Goal: Information Seeking & Learning: Find specific fact

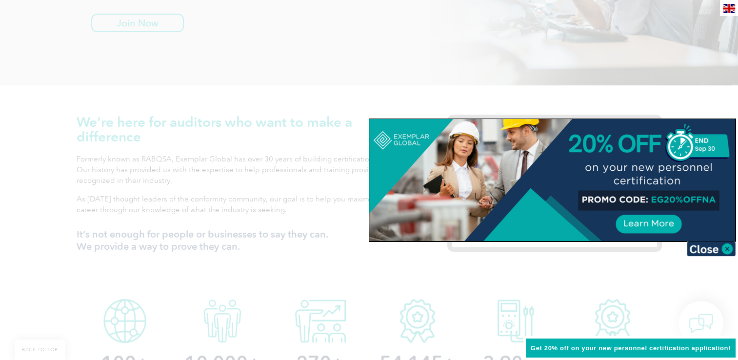
scroll to position [244, 0]
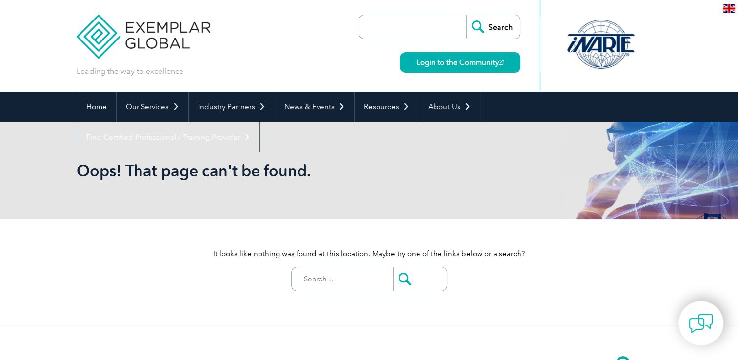
click at [415, 35] on input "search" at bounding box center [415, 26] width 102 height 23
type input "fees"
click at [466, 15] on input "Search" at bounding box center [493, 26] width 54 height 23
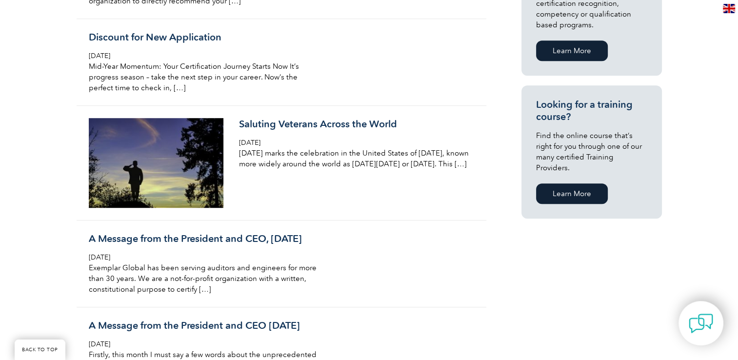
scroll to position [488, 0]
